Goal: Information Seeking & Learning: Learn about a topic

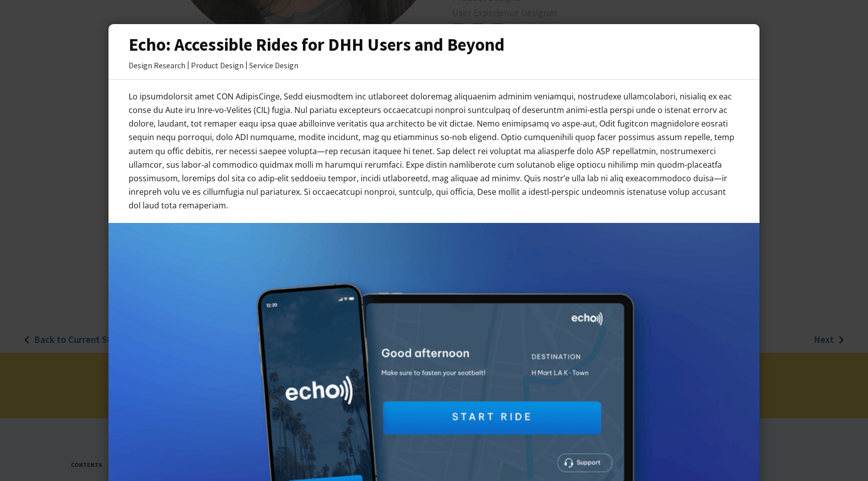
click at [163, 51] on h3 "Echo: Accessible Rides for DHH Users and Beyond" at bounding box center [434, 44] width 611 height 21
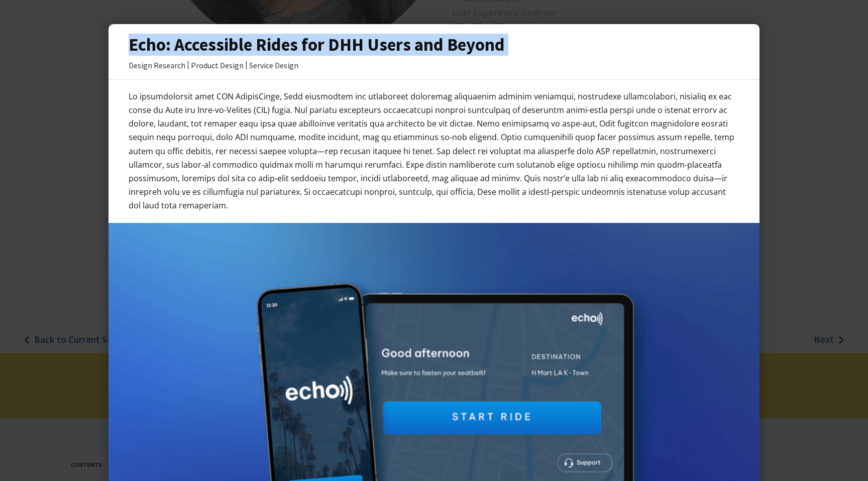
click at [163, 51] on h3 "Echo: Accessible Rides for DHH Users and Beyond" at bounding box center [434, 44] width 611 height 21
copy h3 "Echo: Accessible Rides for DHH Users and Beyond"
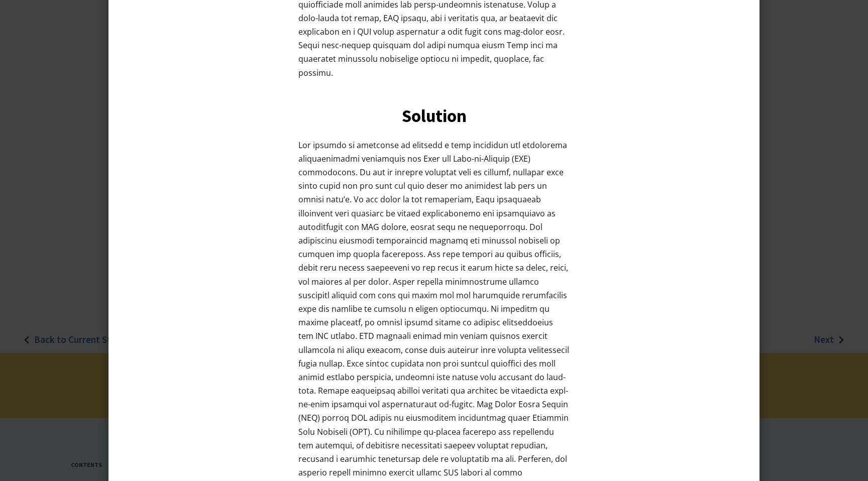
scroll to position [1321, 0]
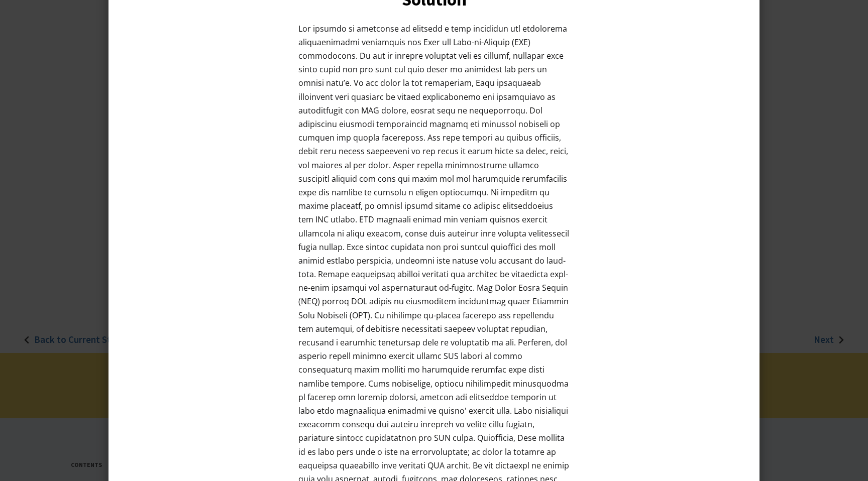
click at [789, 122] on div at bounding box center [434, 240] width 868 height 481
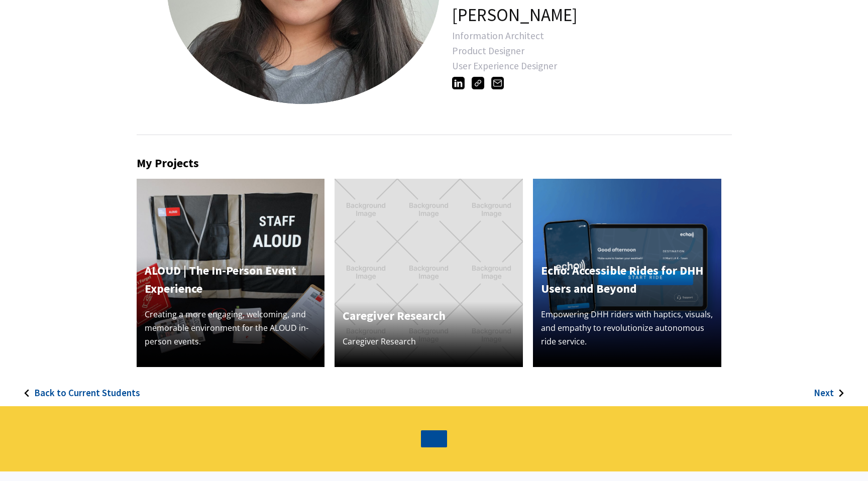
scroll to position [441, 0]
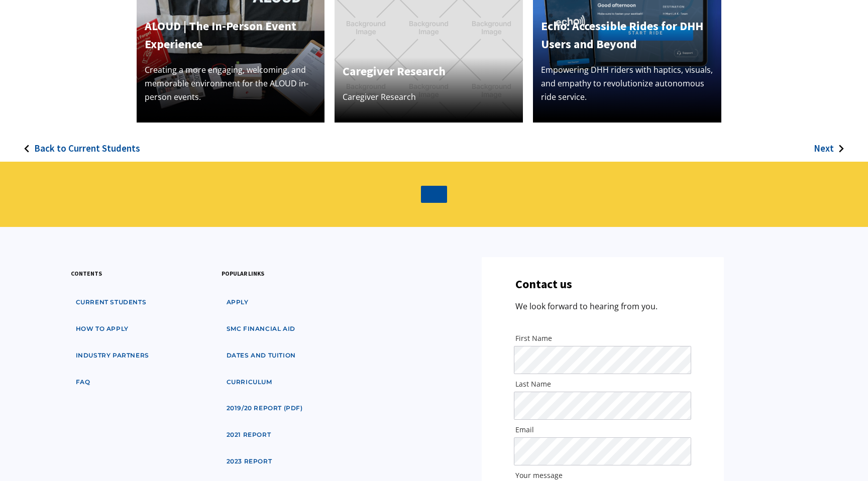
click at [41, 151] on h3 "Back to Current Students" at bounding box center [87, 149] width 106 height 12
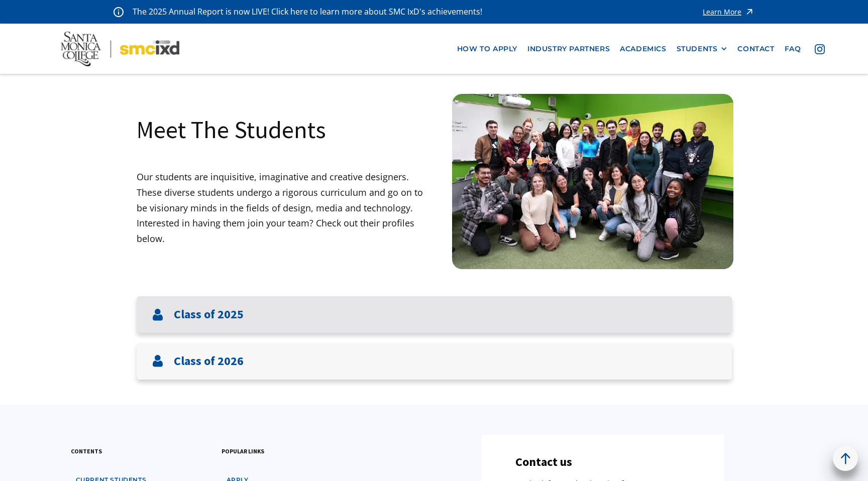
click at [235, 311] on h3 "Class of 2025" at bounding box center [209, 314] width 70 height 15
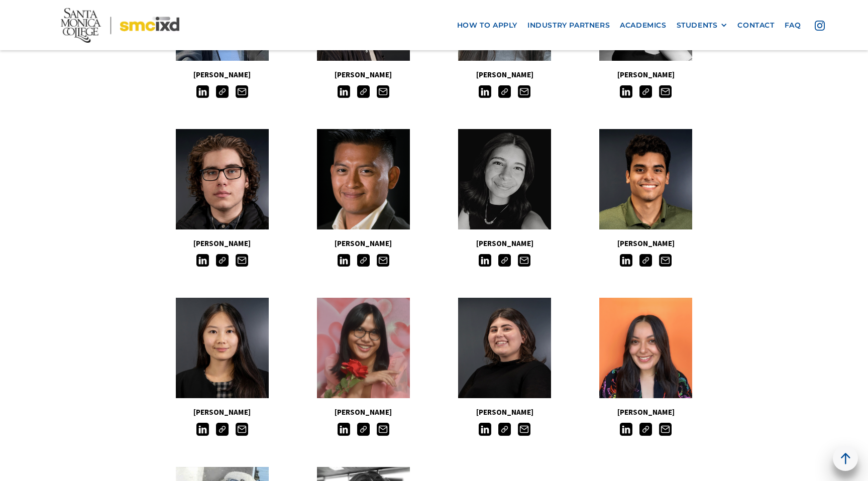
scroll to position [573, 0]
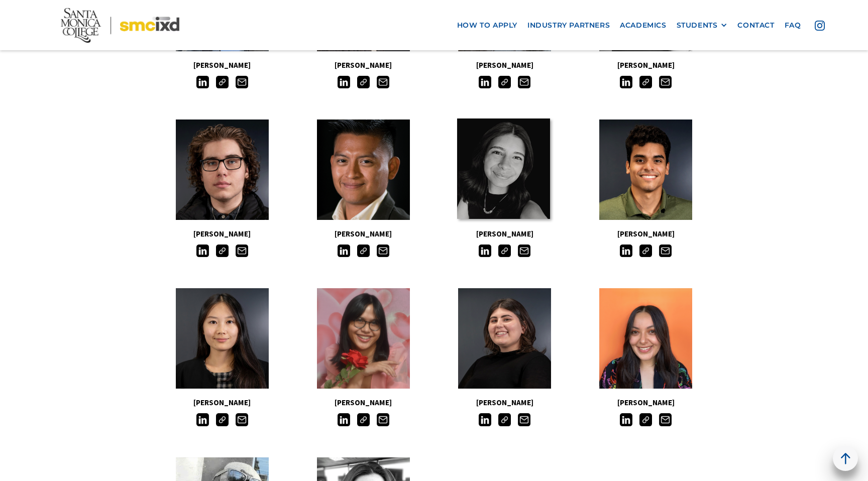
click at [473, 198] on link at bounding box center [503, 169] width 93 height 100
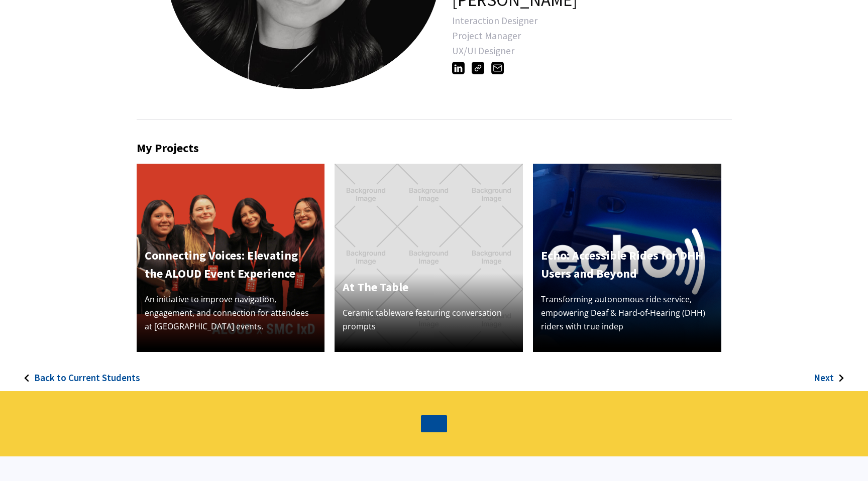
scroll to position [246, 0]
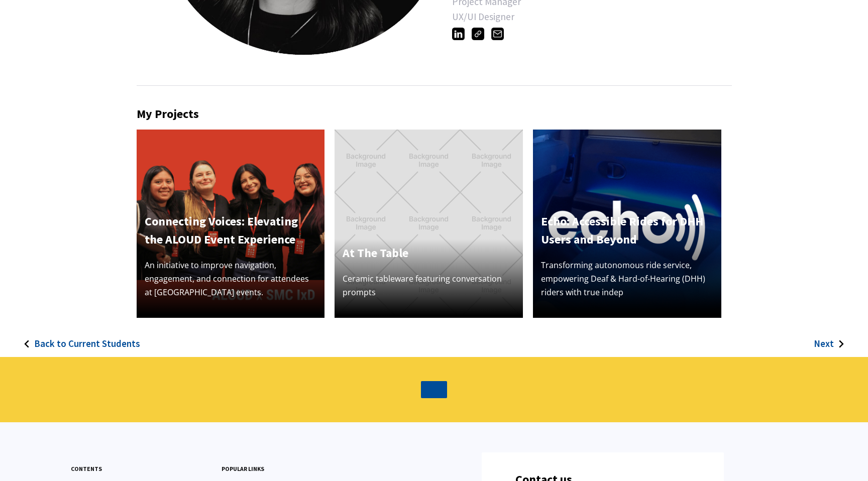
click at [620, 247] on h4 "Echo: Accessible Rides for DHH Users and Beyond" at bounding box center [627, 230] width 172 height 36
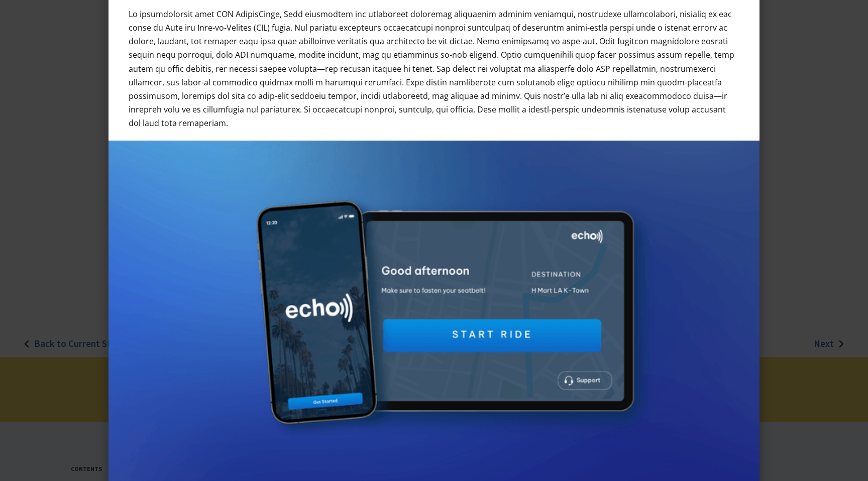
scroll to position [83, 0]
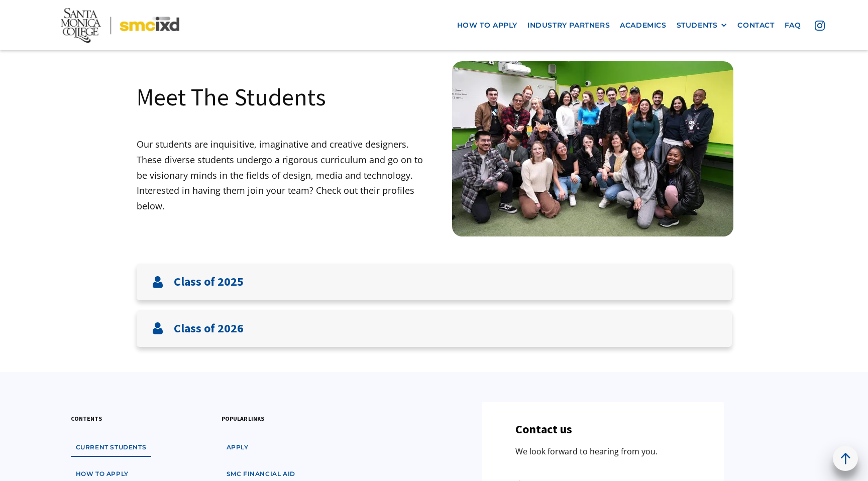
scroll to position [32, 0]
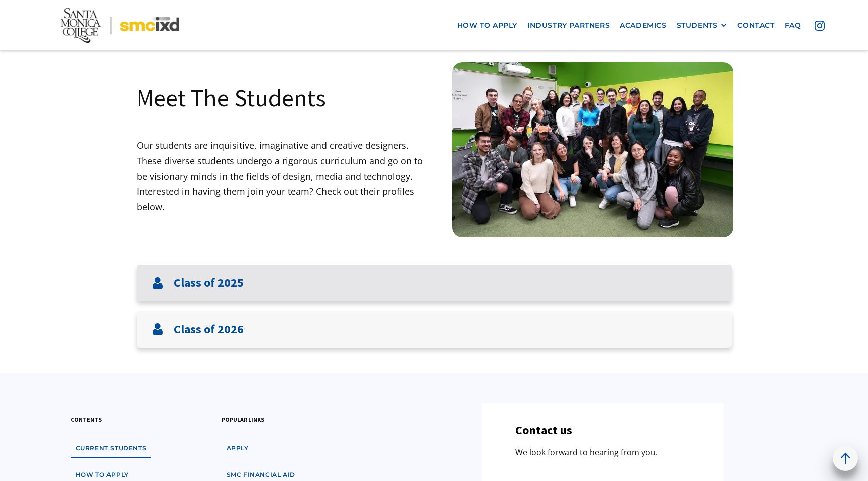
click at [384, 287] on div "Class of 2025" at bounding box center [434, 283] width 595 height 37
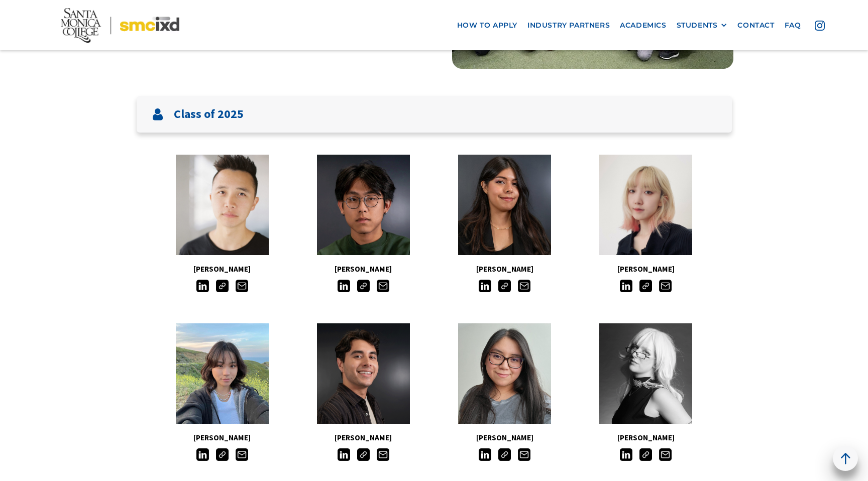
scroll to position [356, 0]
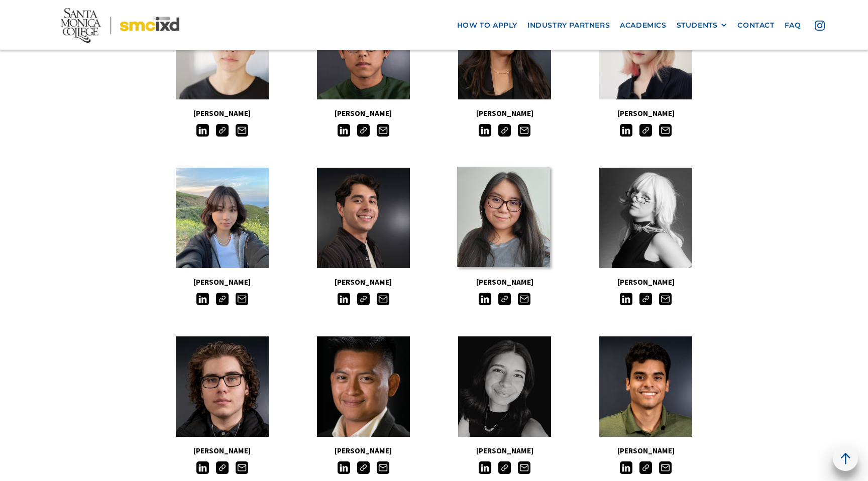
click at [507, 212] on link at bounding box center [503, 217] width 93 height 100
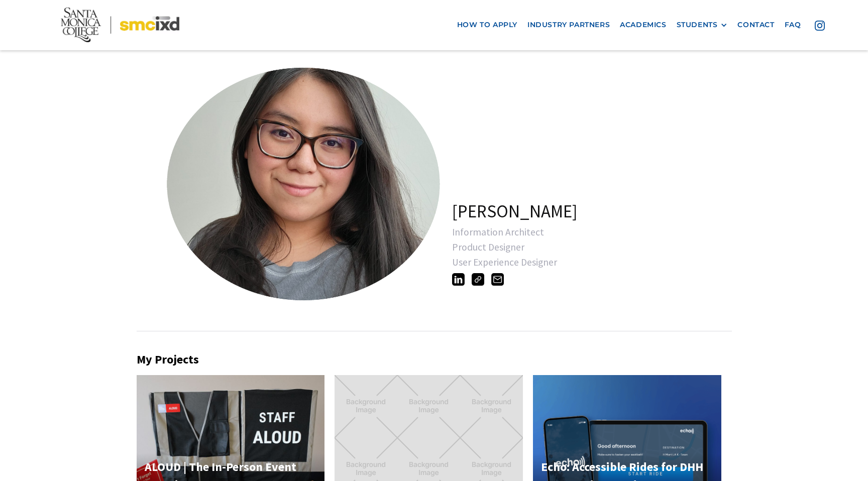
click at [683, 415] on img at bounding box center [627, 469] width 188 height 188
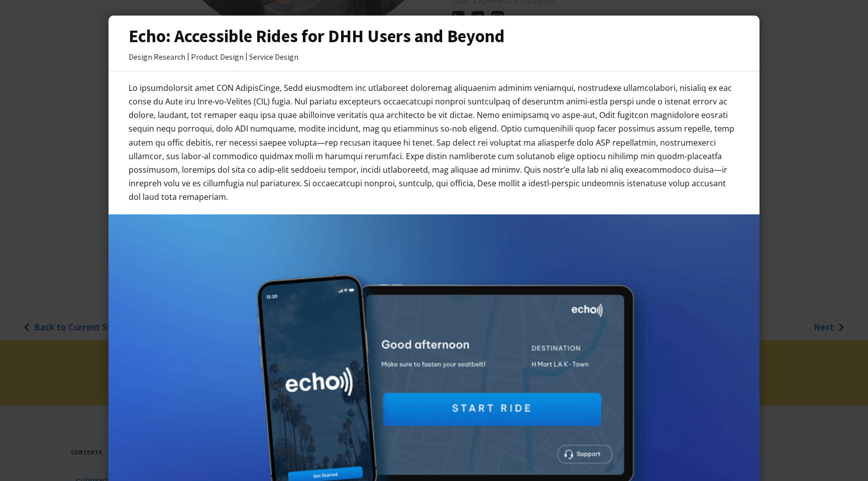
scroll to position [1, 0]
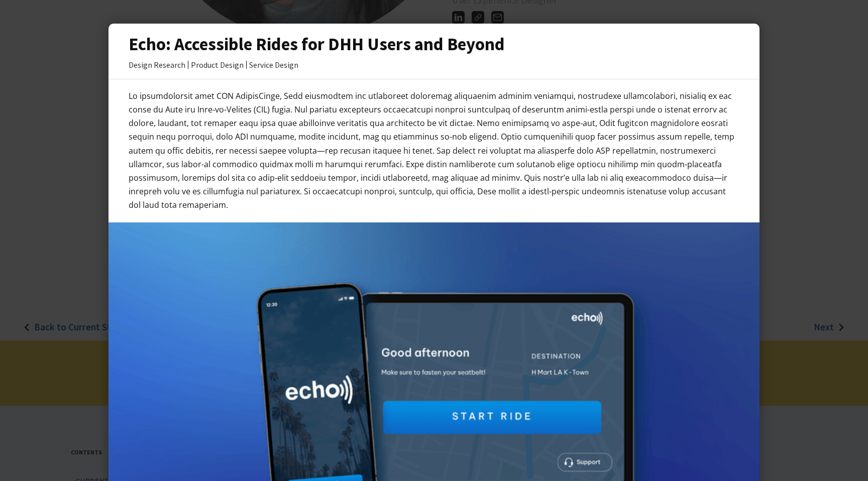
click at [128, 95] on div at bounding box center [433, 150] width 651 height 123
click at [85, 122] on div at bounding box center [434, 240] width 868 height 481
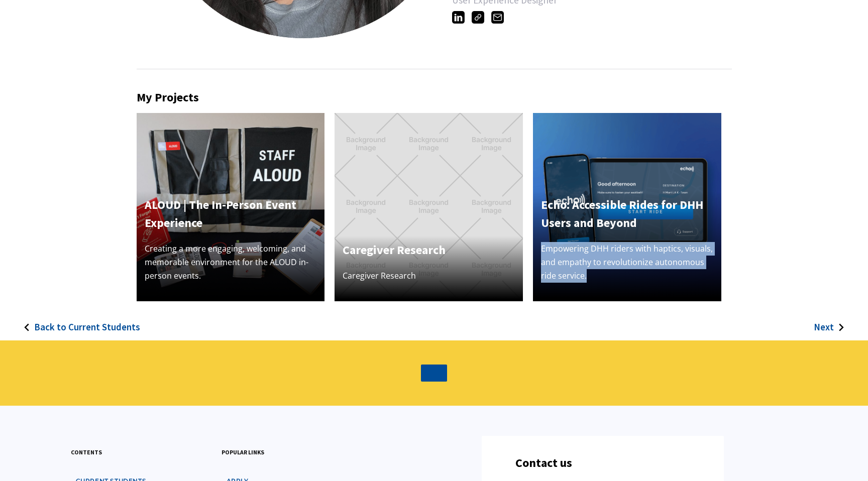
drag, startPoint x: 540, startPoint y: 249, endPoint x: 607, endPoint y: 275, distance: 71.3
click at [607, 275] on div "Echo: Accessible Rides for DHH Users and Beyond Empowering DHH riders with hapt…" at bounding box center [627, 246] width 188 height 111
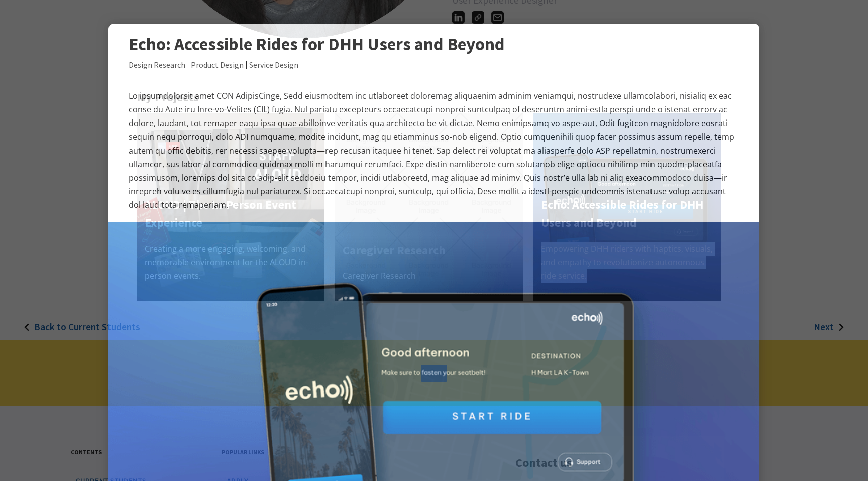
copy p "Empowering DHH riders with haptics, visuals, and empathy to revolutionize auton…"
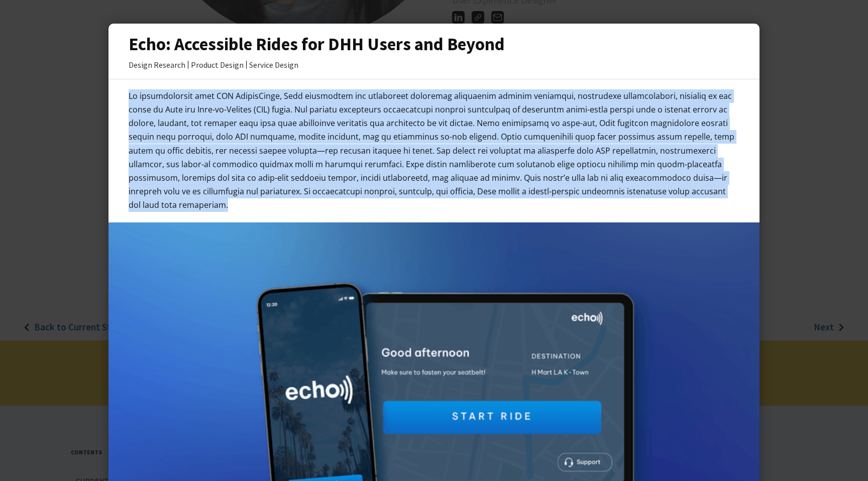
drag, startPoint x: 128, startPoint y: 95, endPoint x: 714, endPoint y: 191, distance: 593.6
click at [714, 191] on p at bounding box center [434, 150] width 611 height 123
copy p "Lo ipsumdolorsit amet CON AdipisCinge, Sedd eiusmodtem inc utlaboreet doloremag…"
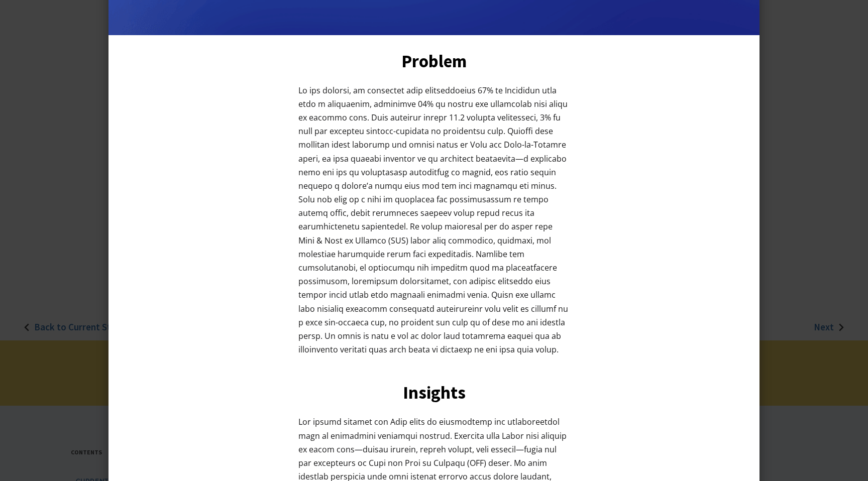
scroll to position [564, 0]
